Goal: Transaction & Acquisition: Purchase product/service

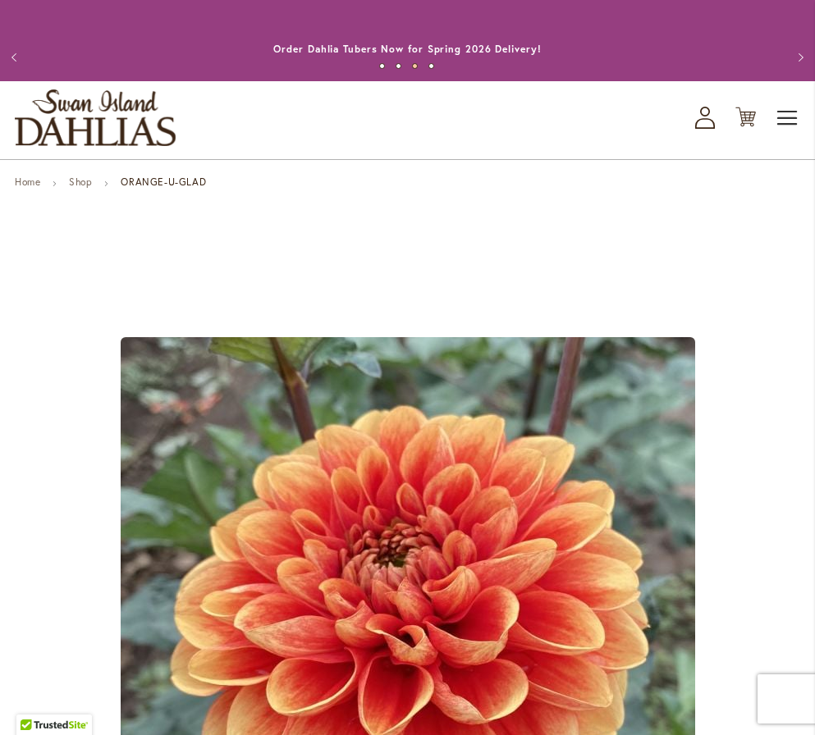
click at [794, 106] on span "Toggle Nav" at bounding box center [788, 118] width 25 height 33
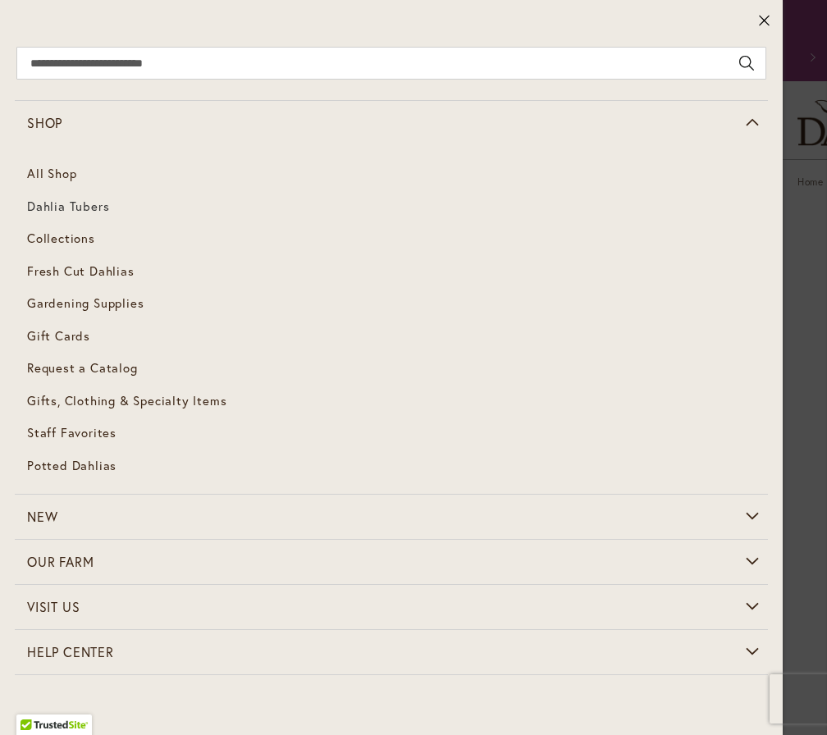
click at [66, 208] on span "Dahlia Tubers" at bounding box center [68, 206] width 82 height 16
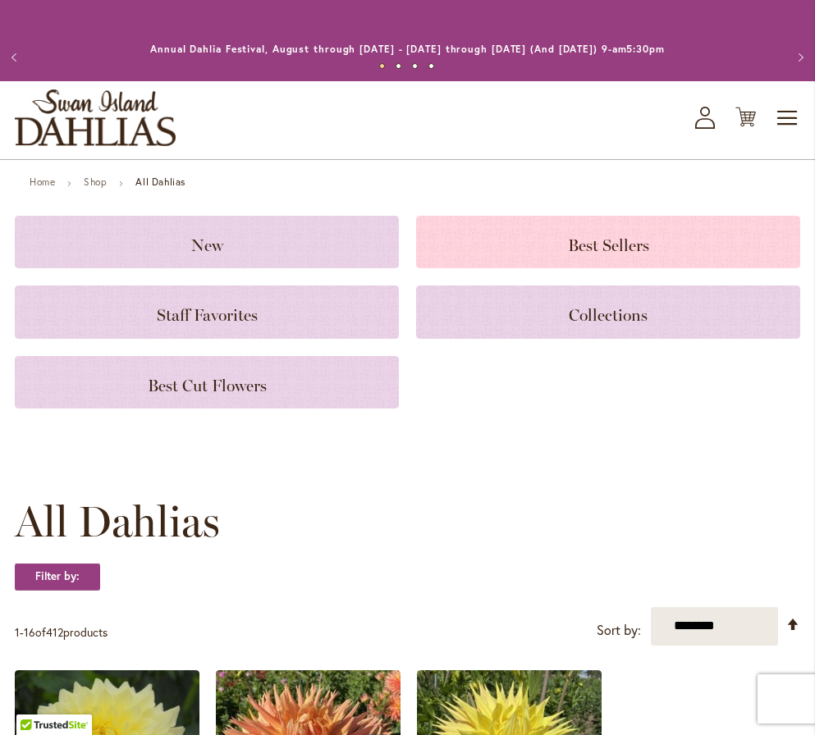
click at [602, 246] on span "Best Sellers" at bounding box center [608, 246] width 81 height 20
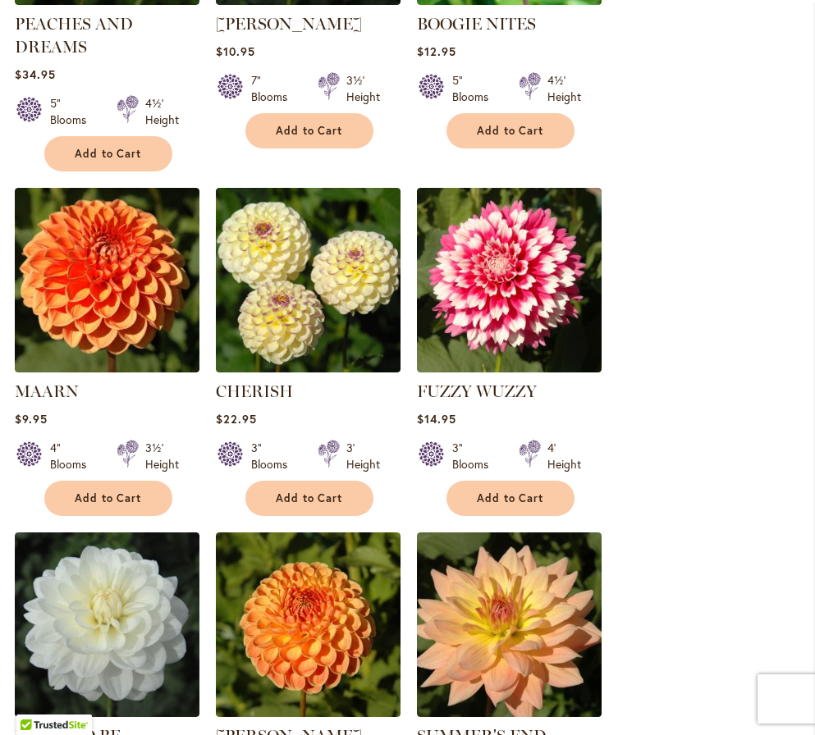
scroll to position [1313, 0]
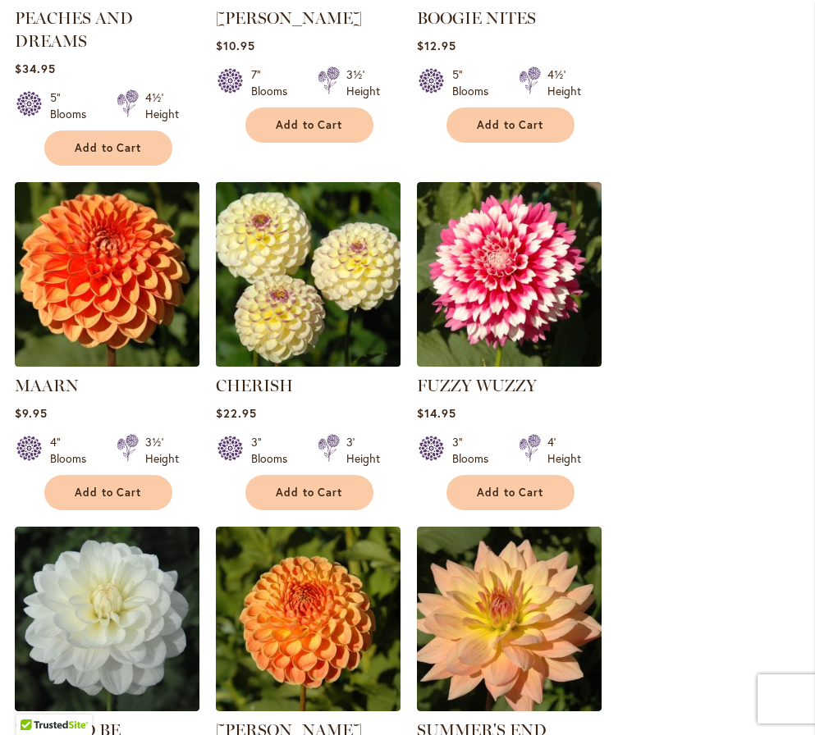
click at [299, 274] on img at bounding box center [308, 274] width 194 height 194
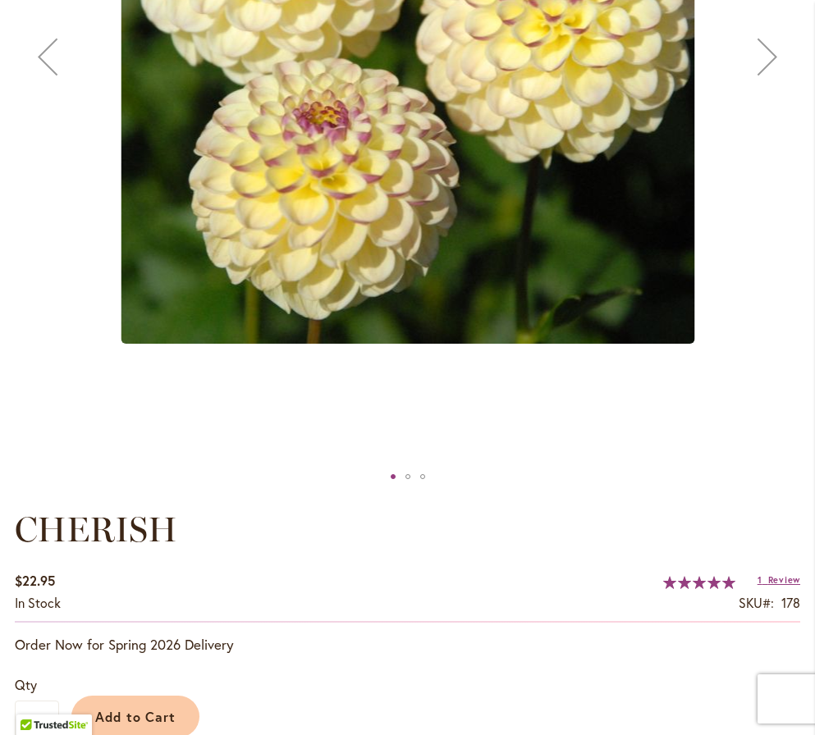
scroll to position [575, 0]
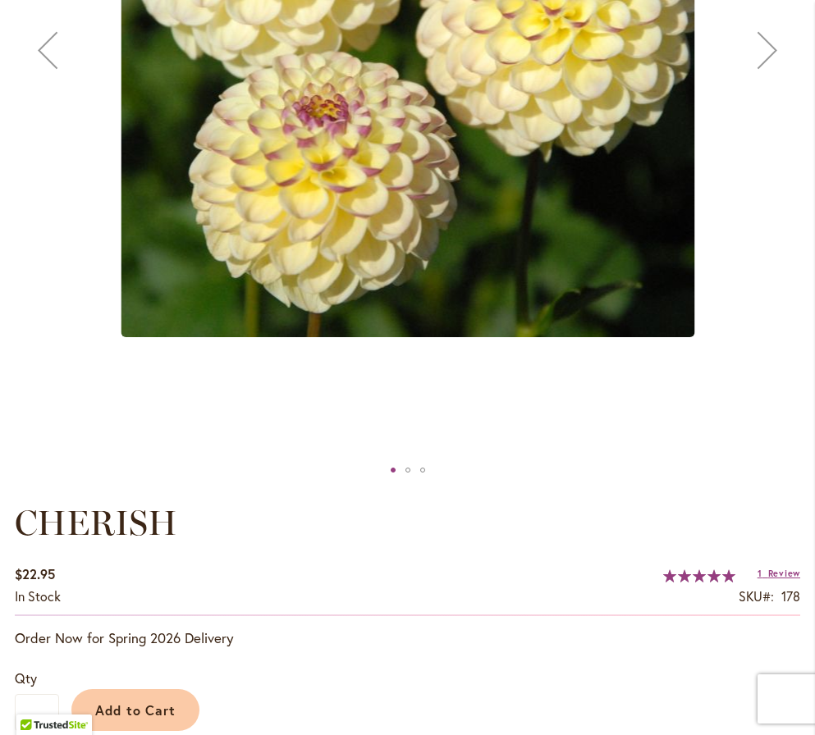
click at [759, 68] on div "Next" at bounding box center [768, 50] width 66 height 66
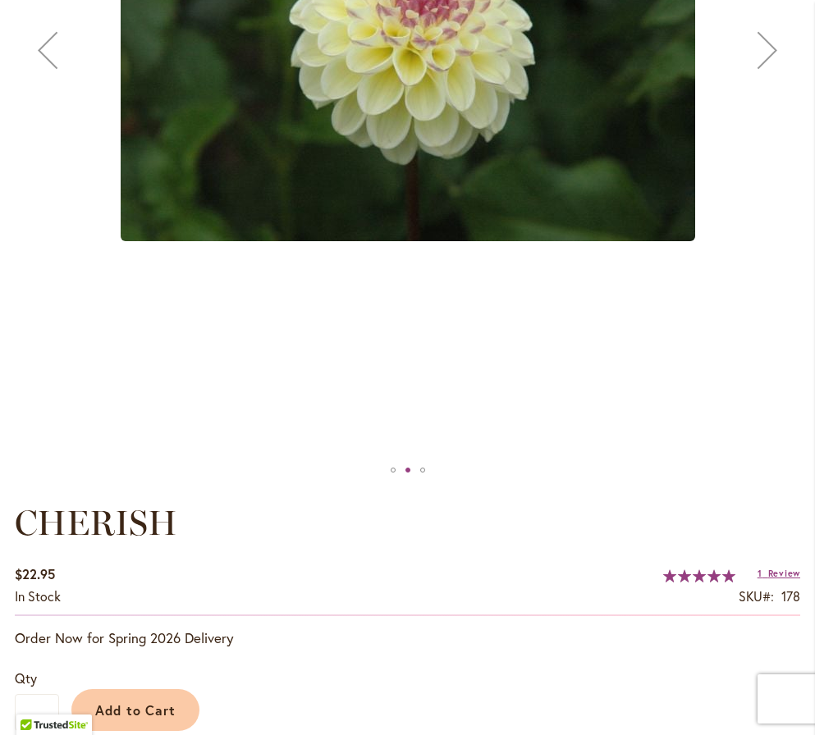
click at [759, 68] on div "Next" at bounding box center [768, 50] width 66 height 66
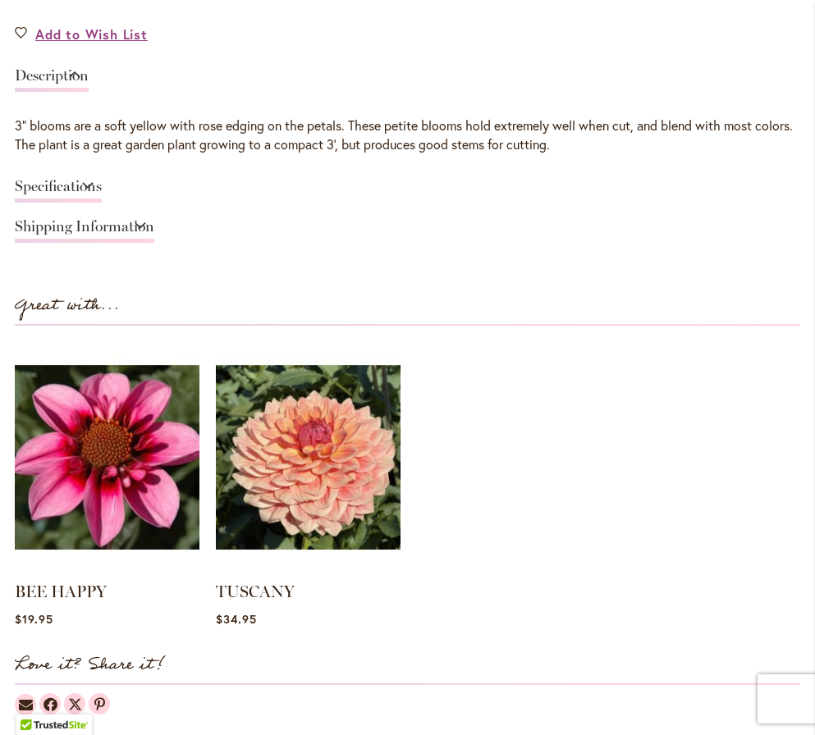
scroll to position [1313, 0]
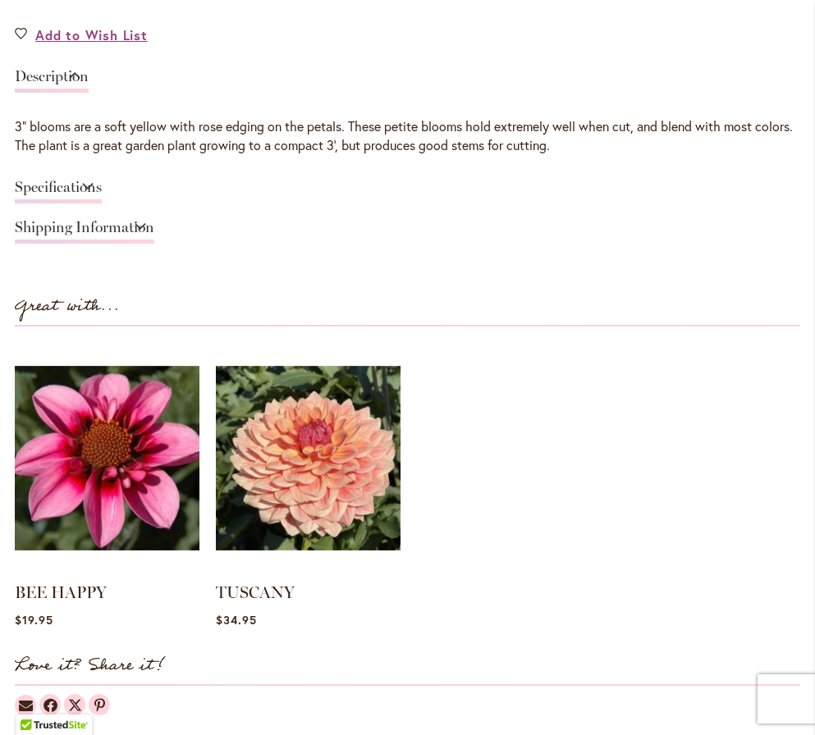
click at [66, 182] on link "Specifications" at bounding box center [58, 192] width 87 height 24
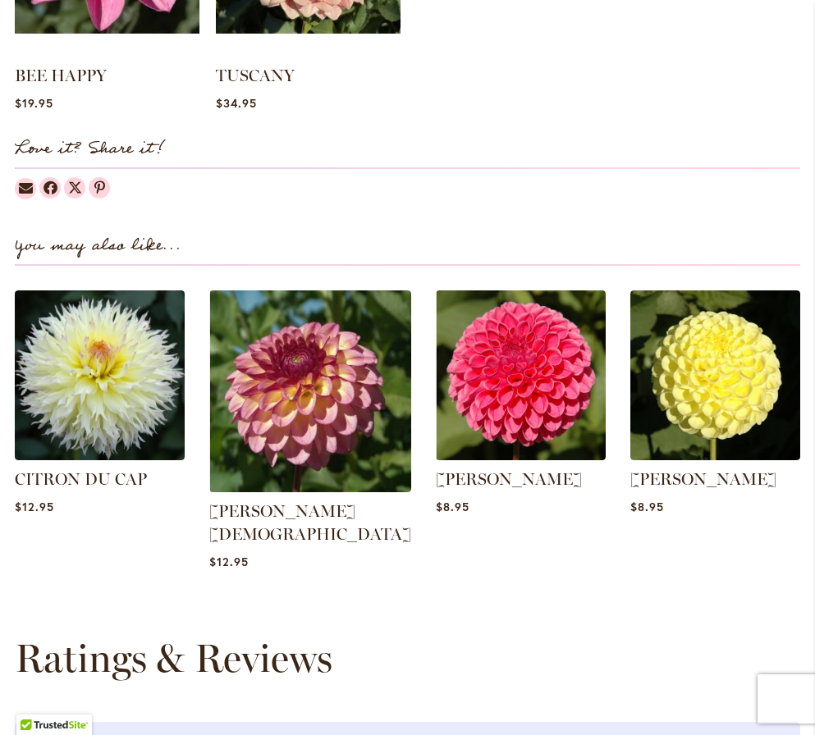
scroll to position [2134, 0]
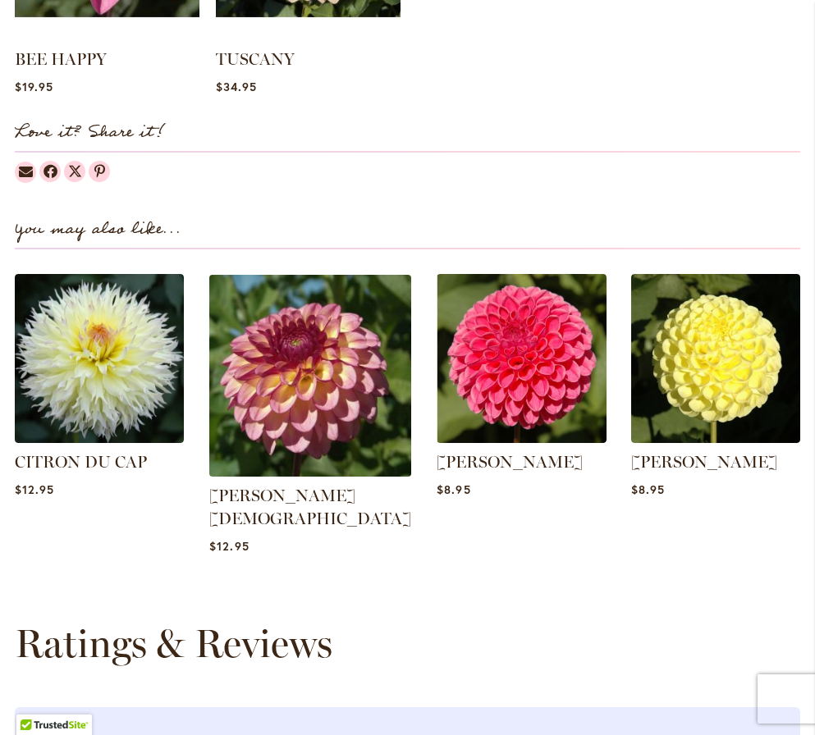
click at [286, 318] on img at bounding box center [310, 376] width 212 height 212
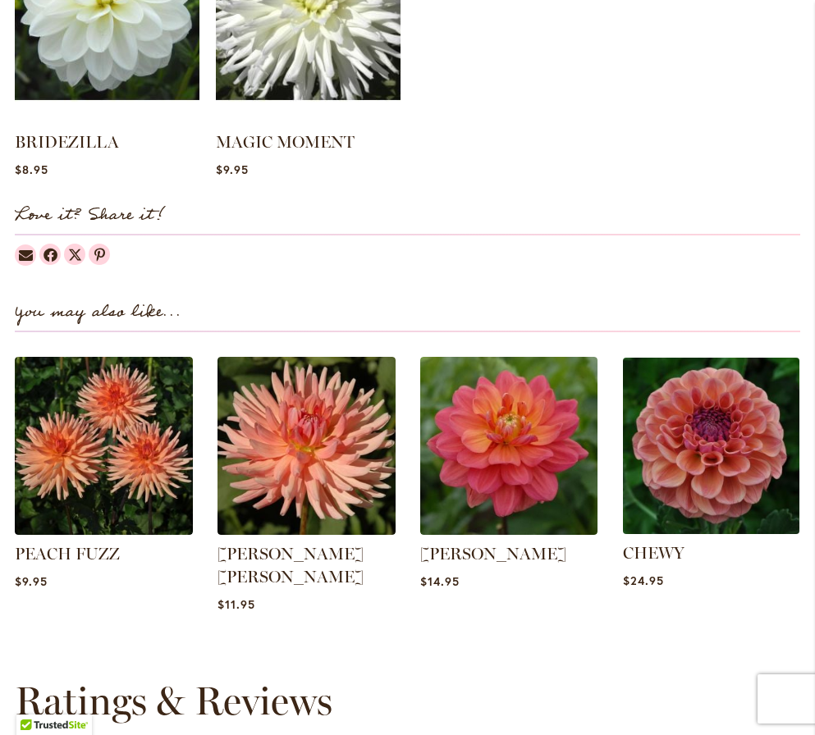
scroll to position [1852, 0]
